Goal: Find specific page/section: Find specific page/section

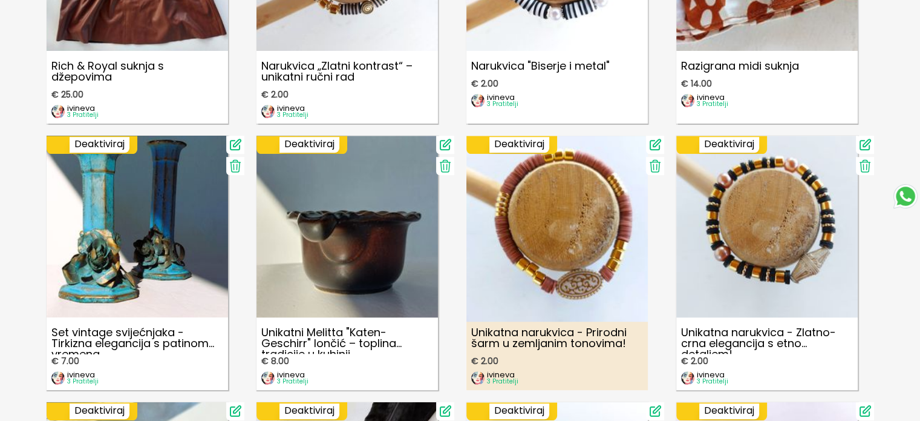
scroll to position [968, 0]
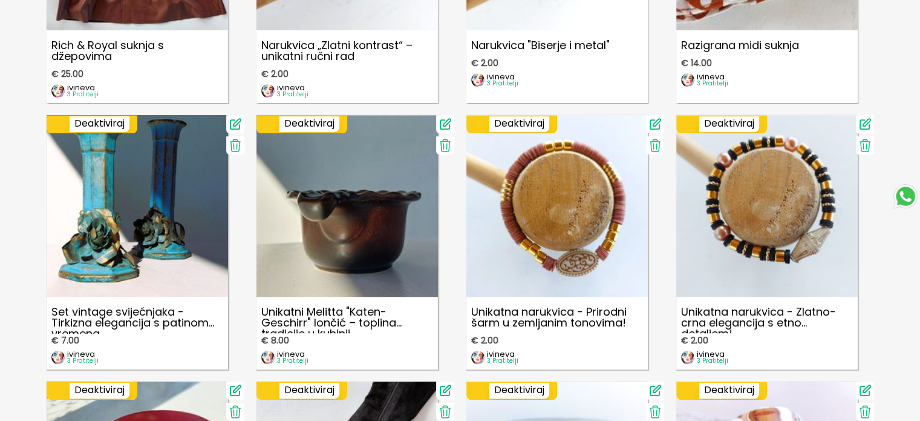
click at [655, 146] on icon at bounding box center [655, 145] width 15 height 15
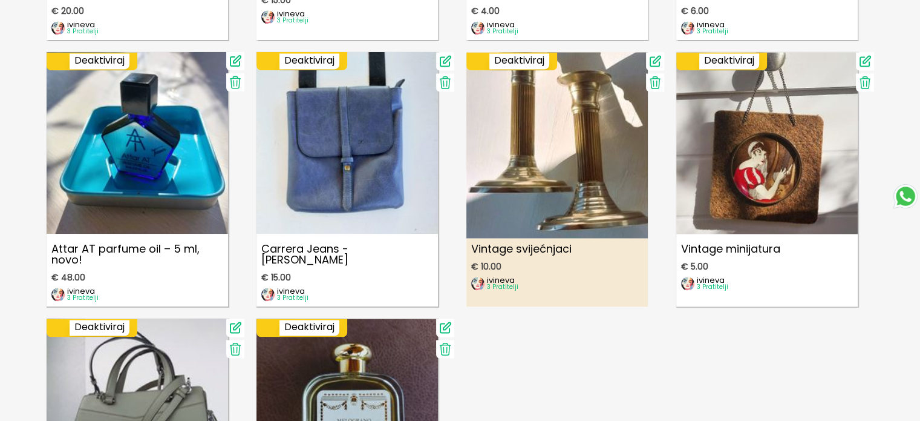
scroll to position [1936, 0]
